Goal: Find specific page/section: Find specific page/section

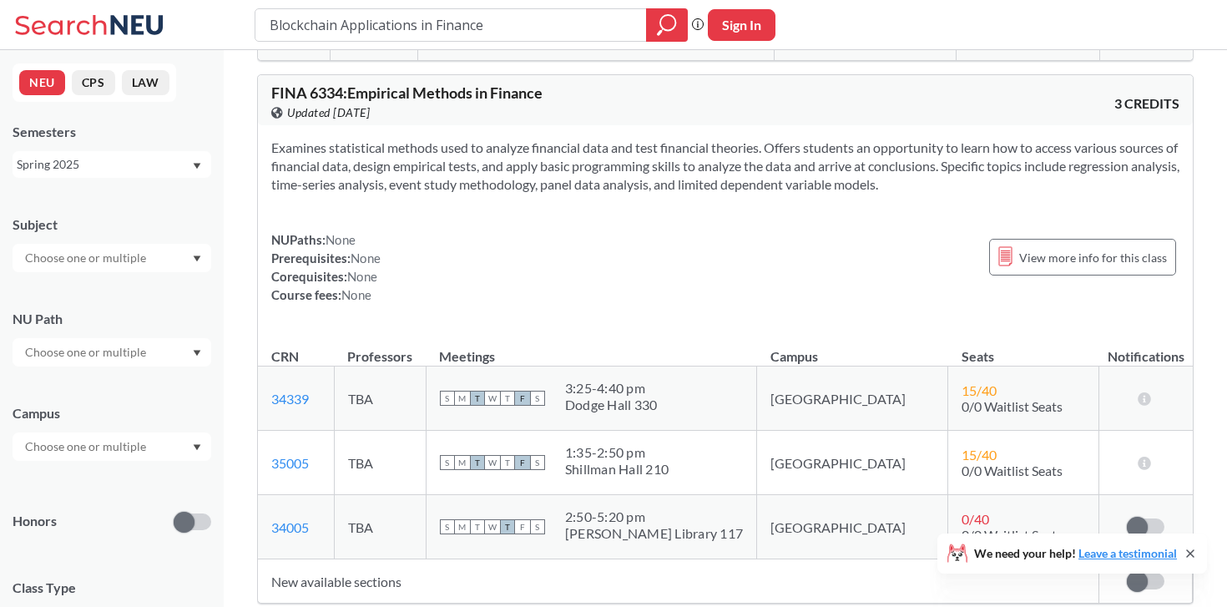
scroll to position [1964, 0]
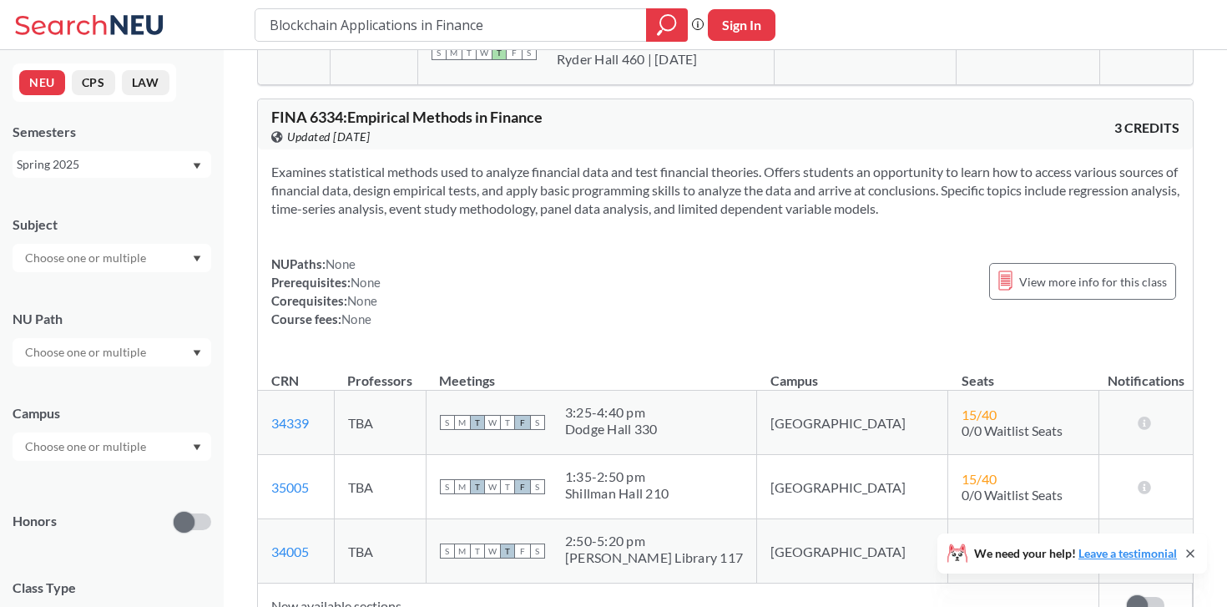
click at [126, 253] on input "text" at bounding box center [87, 258] width 140 height 20
type input "fina"
click at [87, 283] on div "FINA ( 48 )" at bounding box center [116, 287] width 189 height 18
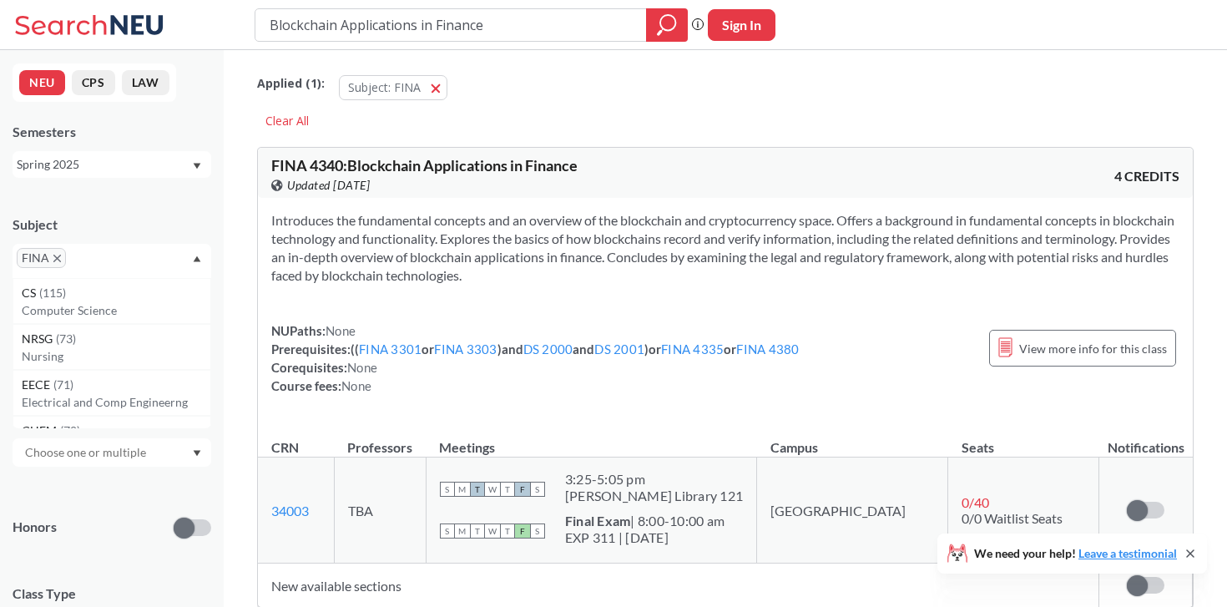
click at [194, 218] on div "Subject" at bounding box center [112, 224] width 199 height 18
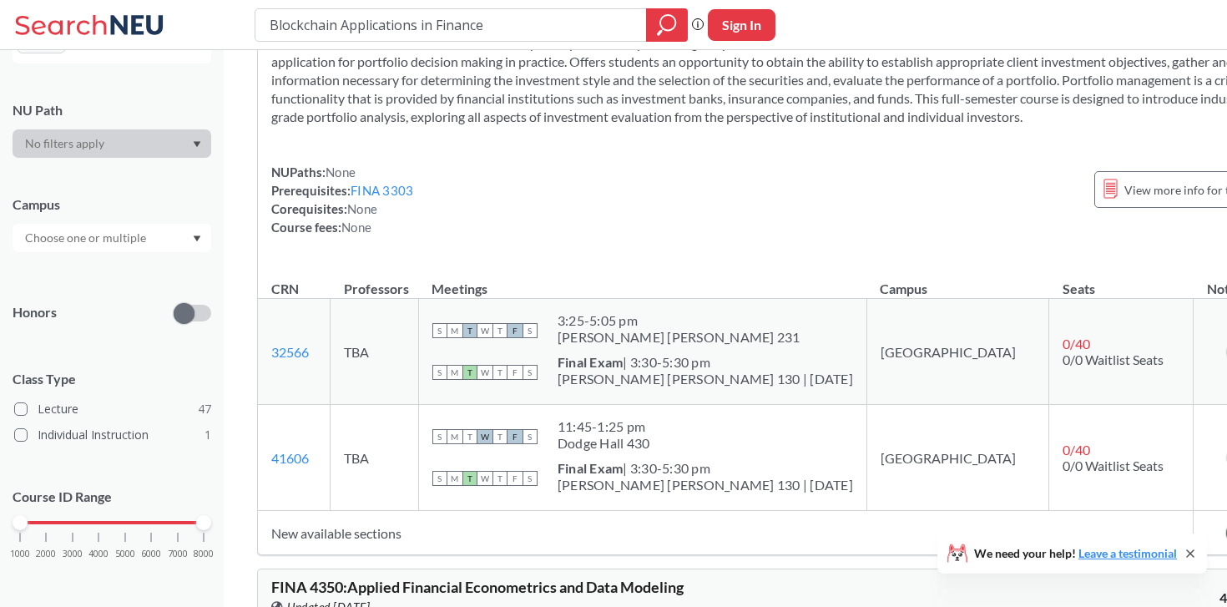
scroll to position [220, 0]
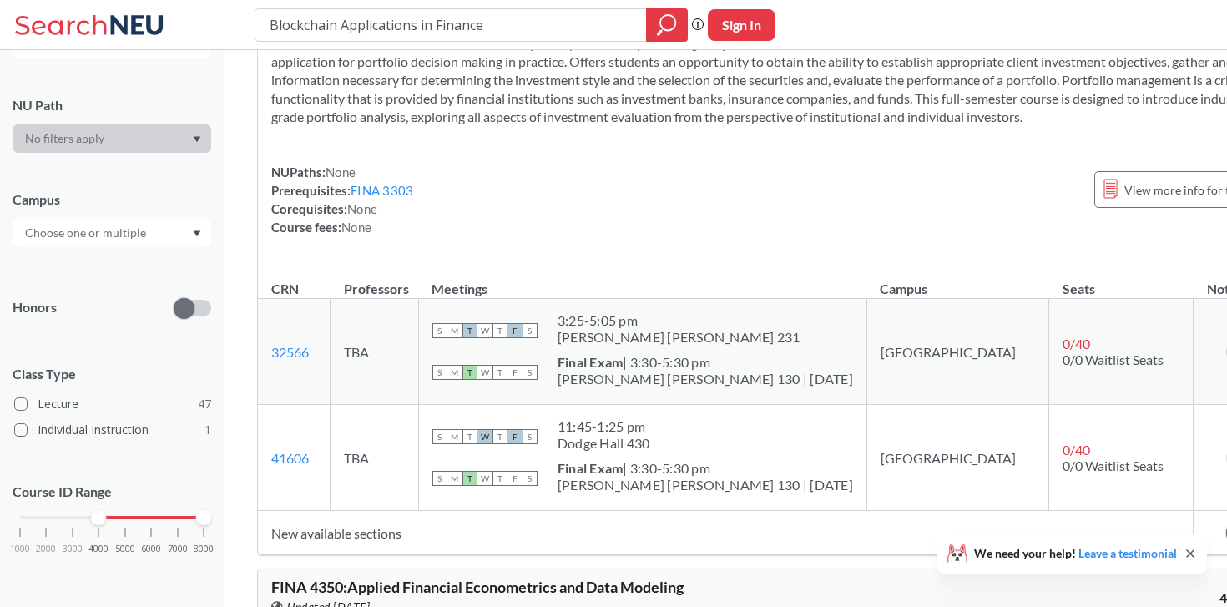
drag, startPoint x: 22, startPoint y: 518, endPoint x: 97, endPoint y: 518, distance: 75.1
click at [97, 518] on div at bounding box center [98, 517] width 15 height 15
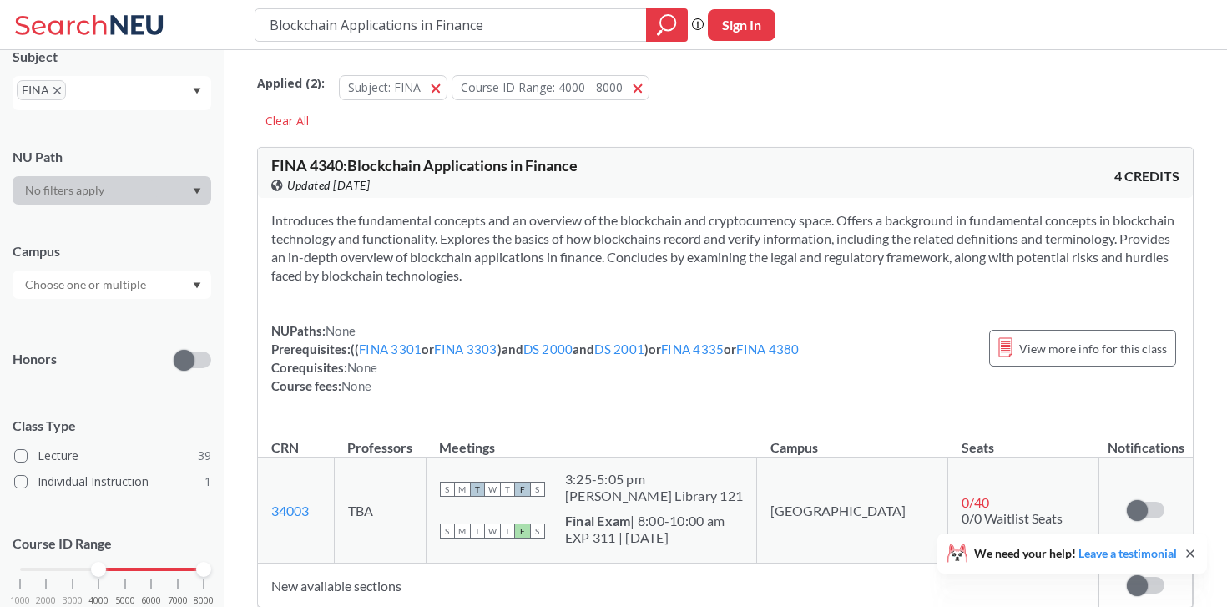
scroll to position [220, 0]
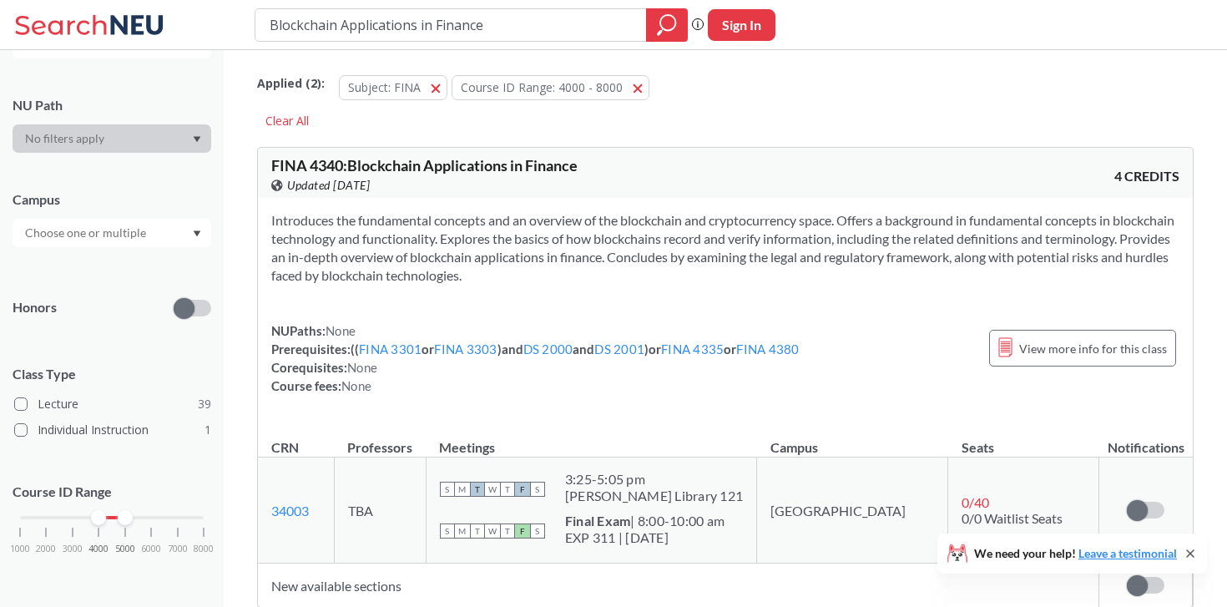
drag, startPoint x: 207, startPoint y: 519, endPoint x: 119, endPoint y: 519, distance: 88.5
click at [119, 519] on div at bounding box center [125, 517] width 15 height 15
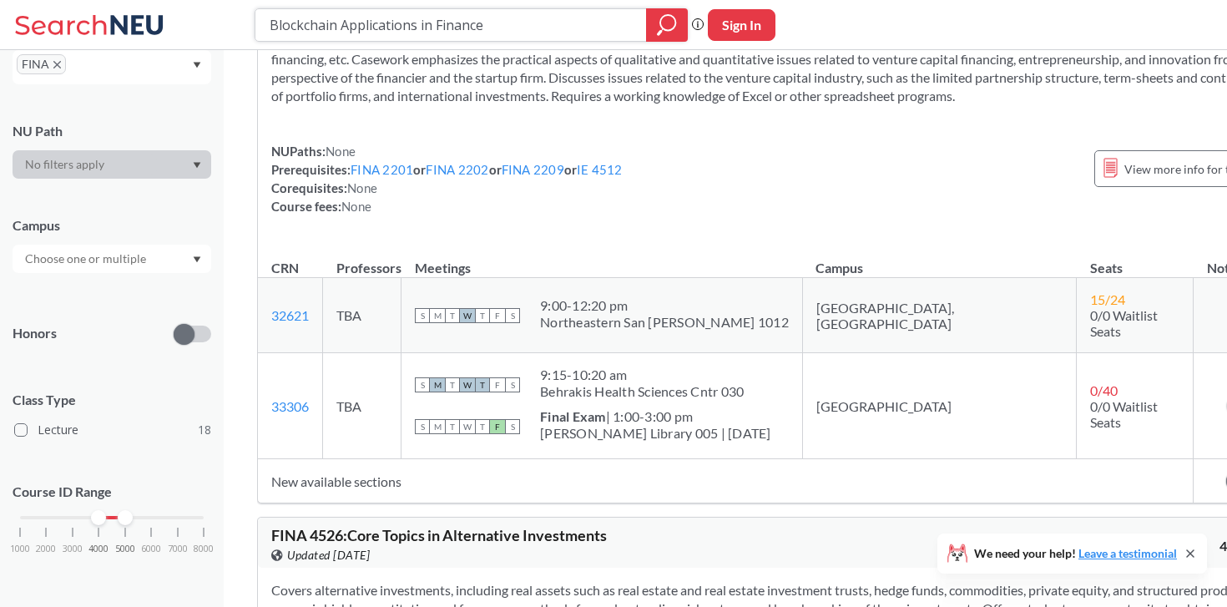
scroll to position [2038, 0]
